Goal: Task Accomplishment & Management: Manage account settings

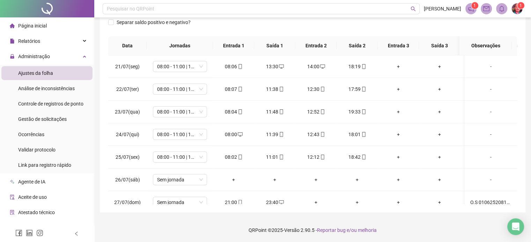
scroll to position [535, 0]
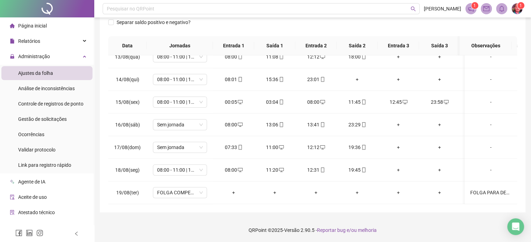
click at [42, 115] on div "Gestão de solicitações" at bounding box center [42, 119] width 48 height 14
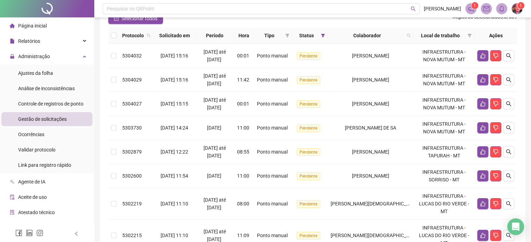
scroll to position [70, 0]
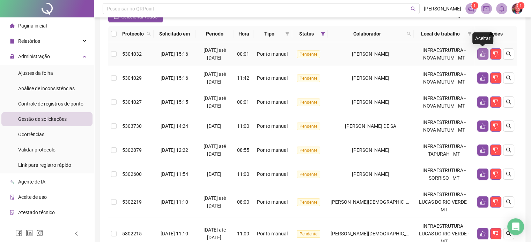
click at [483, 56] on icon "like" at bounding box center [483, 54] width 6 height 6
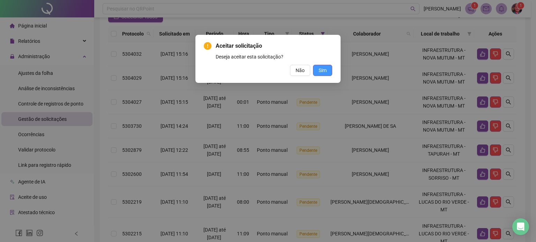
click at [325, 67] on span "Sim" at bounding box center [323, 71] width 8 height 8
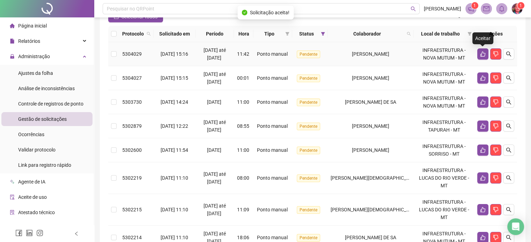
click at [481, 55] on icon "like" at bounding box center [483, 54] width 6 height 6
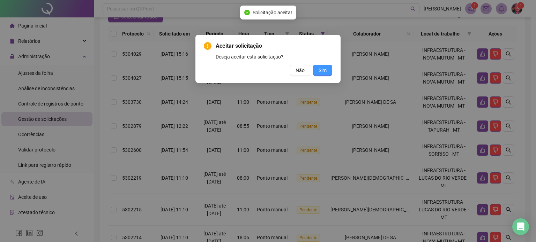
click at [324, 71] on span "Sim" at bounding box center [323, 71] width 8 height 8
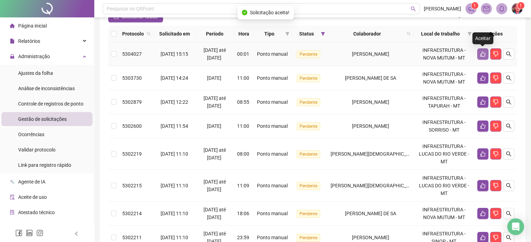
click at [481, 56] on icon "like" at bounding box center [482, 54] width 5 height 5
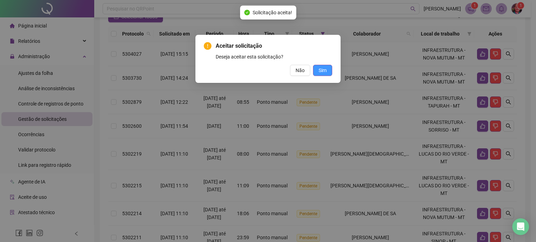
click at [328, 68] on button "Sim" at bounding box center [322, 70] width 19 height 11
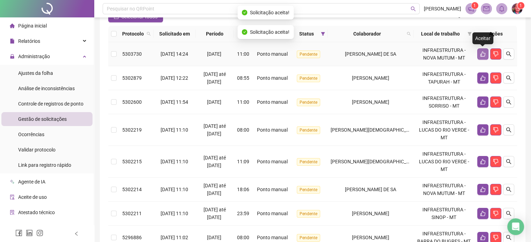
click at [481, 53] on icon "like" at bounding box center [482, 54] width 5 height 5
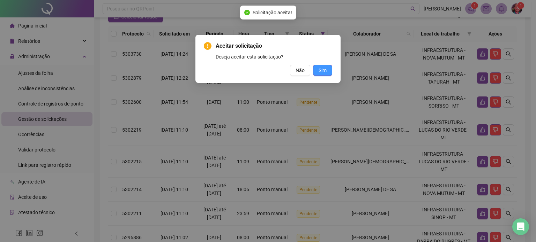
click at [321, 69] on span "Sim" at bounding box center [323, 71] width 8 height 8
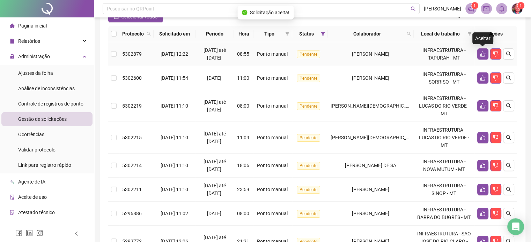
click at [480, 54] on icon "like" at bounding box center [482, 54] width 5 height 5
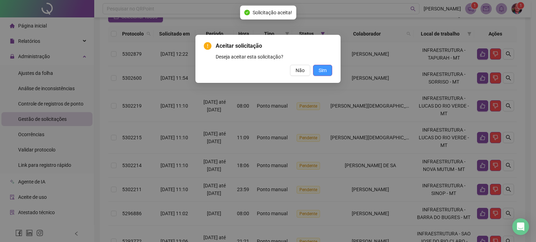
click at [323, 69] on span "Sim" at bounding box center [323, 71] width 8 height 8
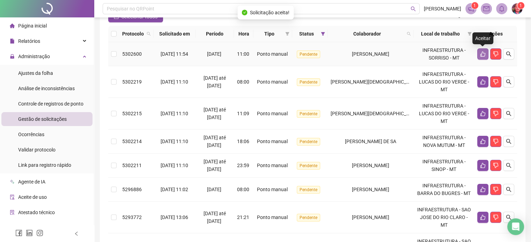
click at [484, 54] on icon "like" at bounding box center [483, 54] width 6 height 6
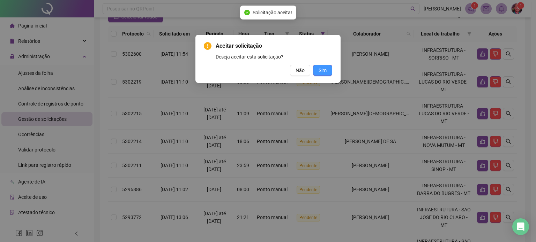
click at [325, 72] on span "Sim" at bounding box center [323, 71] width 8 height 8
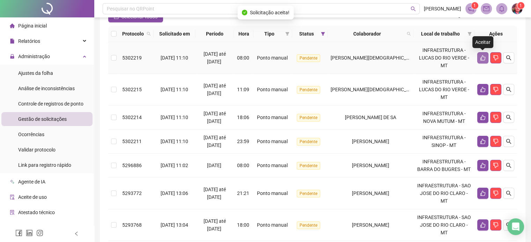
click at [483, 56] on icon "like" at bounding box center [483, 58] width 6 height 6
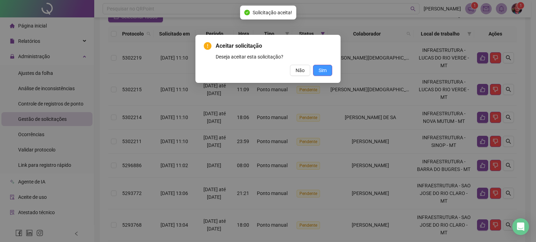
click at [317, 68] on button "Sim" at bounding box center [322, 70] width 19 height 11
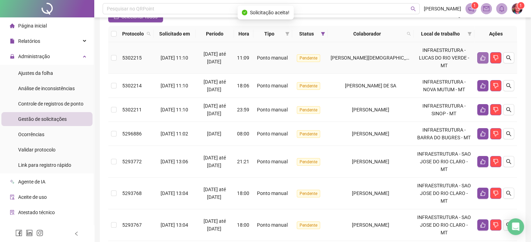
click at [480, 57] on icon "like" at bounding box center [483, 58] width 6 height 6
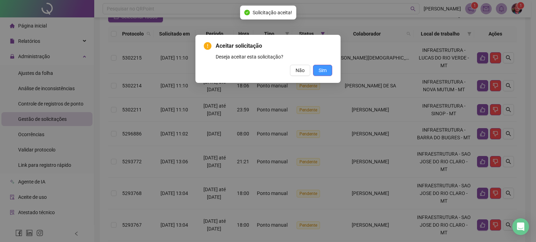
click at [321, 71] on span "Sim" at bounding box center [323, 71] width 8 height 8
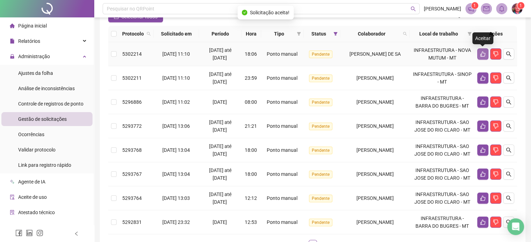
click at [480, 55] on icon "like" at bounding box center [483, 54] width 6 height 6
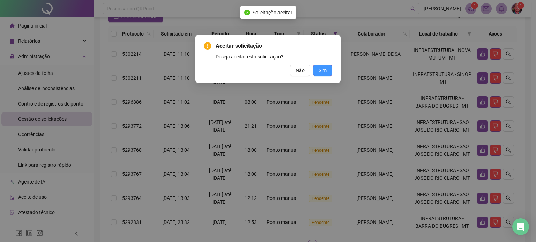
click at [328, 68] on button "Sim" at bounding box center [322, 70] width 19 height 11
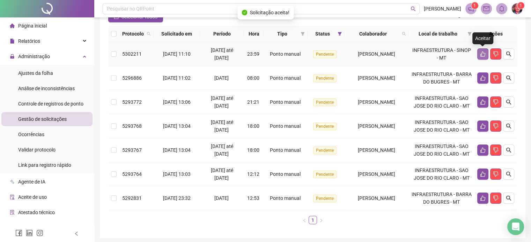
click at [478, 54] on button "button" at bounding box center [482, 53] width 11 height 11
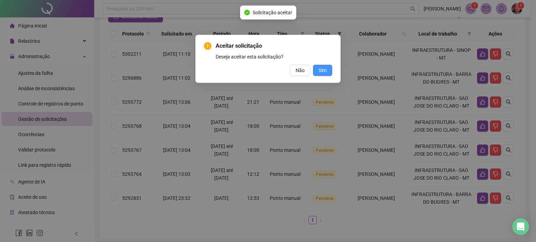
click at [329, 69] on button "Sim" at bounding box center [322, 70] width 19 height 11
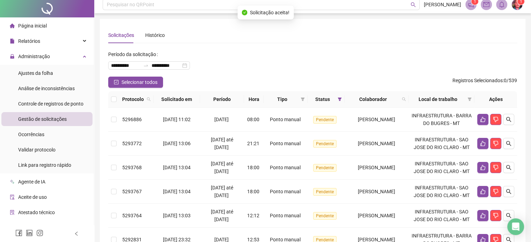
scroll to position [0, 0]
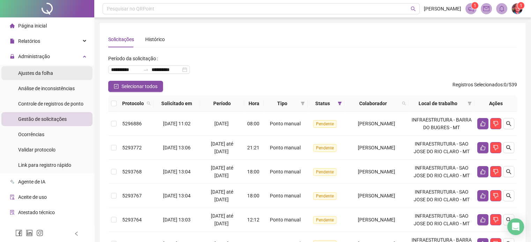
click at [36, 71] on span "Ajustes da folha" at bounding box center [35, 73] width 35 height 6
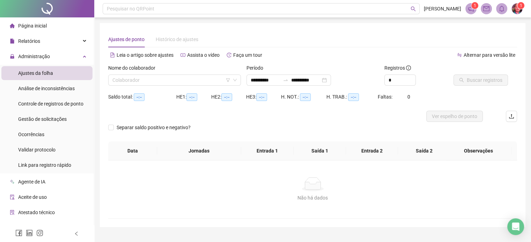
type input "**********"
